Goal: Transaction & Acquisition: Purchase product/service

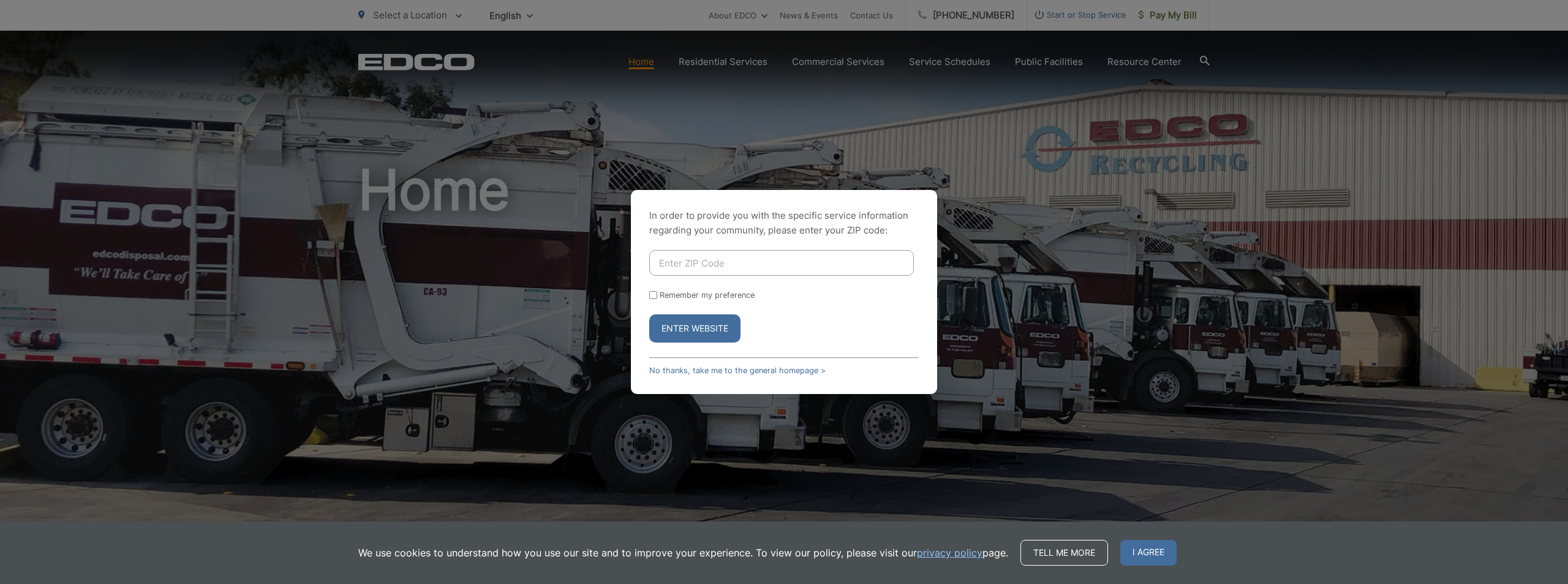
click at [694, 267] on input "Enter ZIP Code" at bounding box center [782, 263] width 265 height 26
type input "91932"
click at [655, 296] on input "Remember my preference" at bounding box center [653, 295] width 8 height 8
checkbox input "true"
click at [694, 324] on button "Enter Website" at bounding box center [695, 329] width 91 height 28
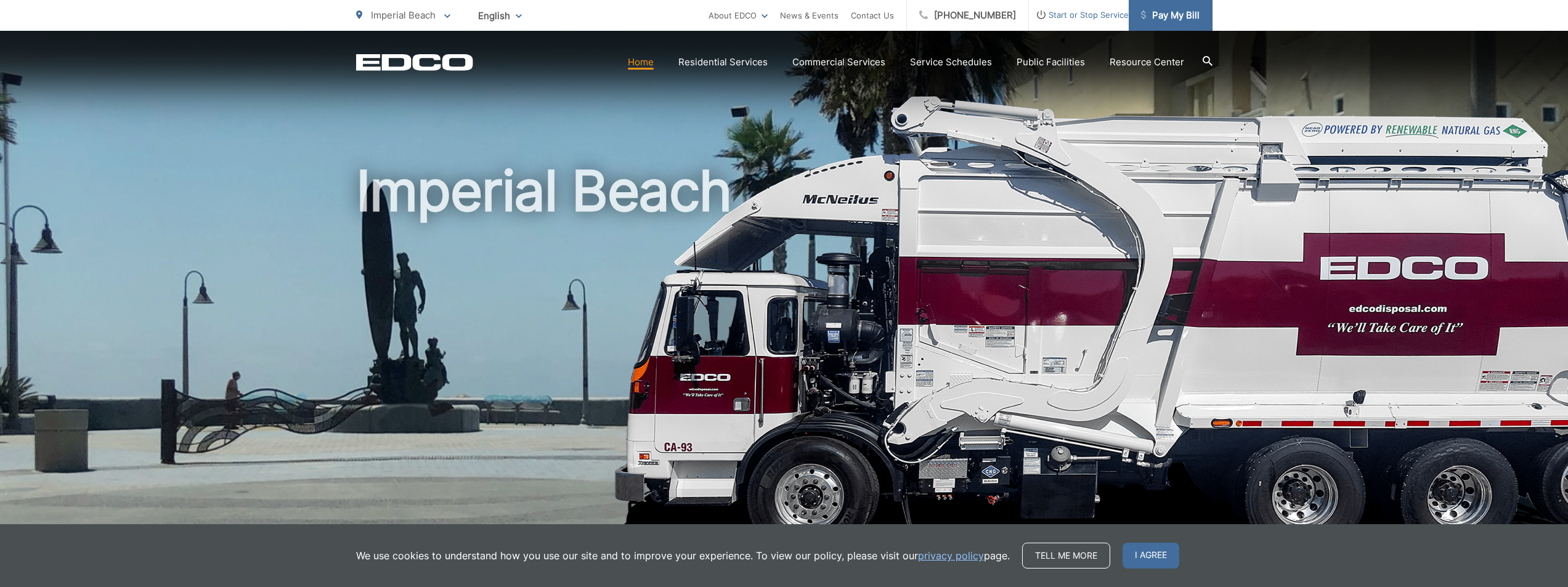
click at [1186, 5] on link "Pay My Bill" at bounding box center [1170, 15] width 84 height 31
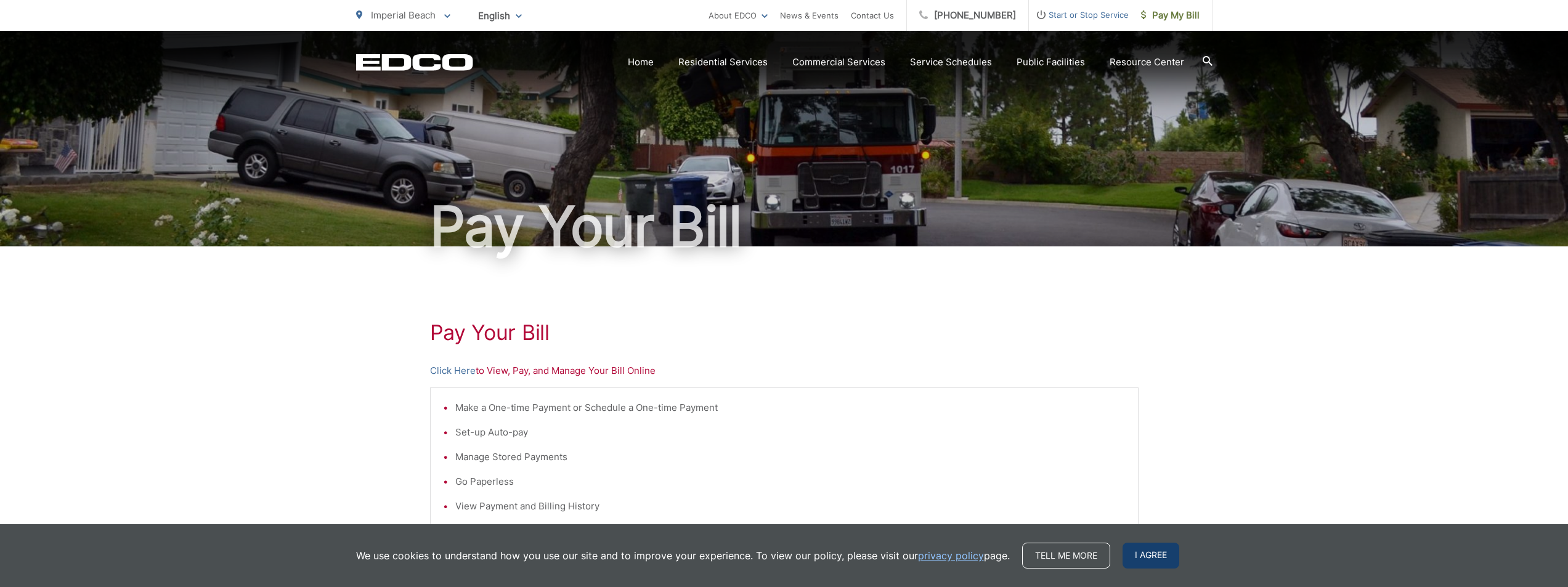
click at [1175, 562] on span "I agree" at bounding box center [1151, 555] width 57 height 26
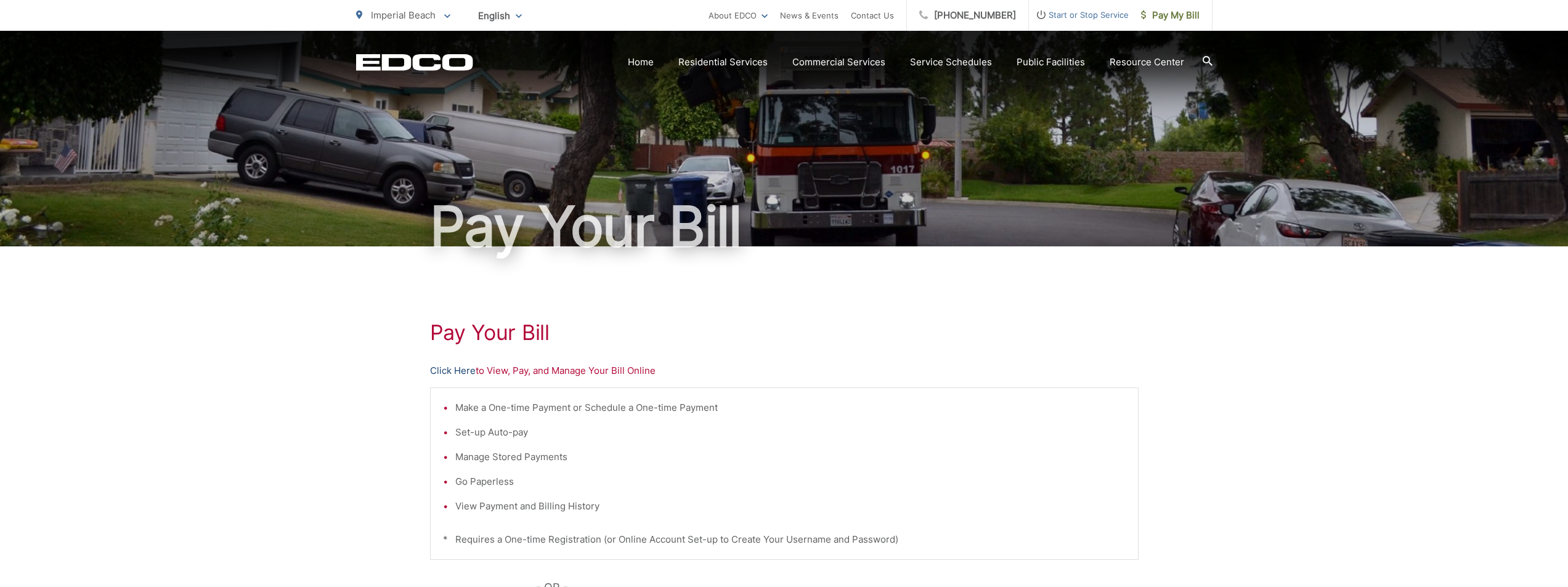
click at [456, 372] on link "Click Here" at bounding box center [452, 371] width 46 height 15
